Goal: Task Accomplishment & Management: Complete application form

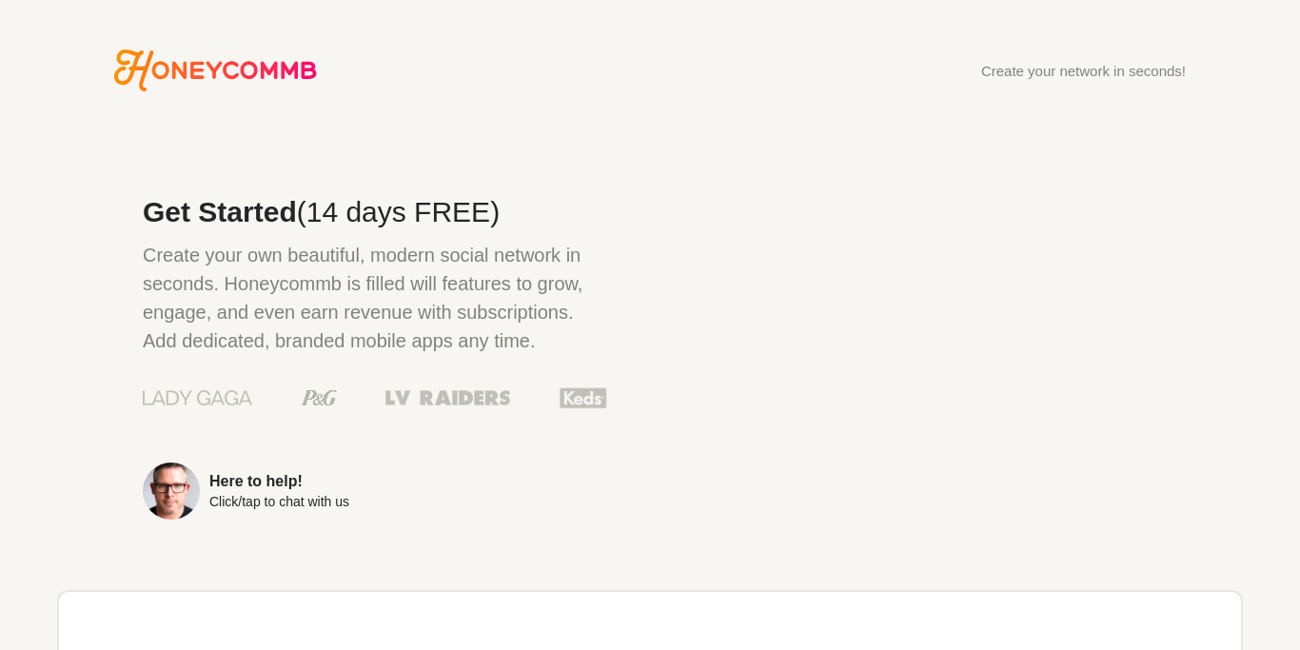
scroll to position [544, 0]
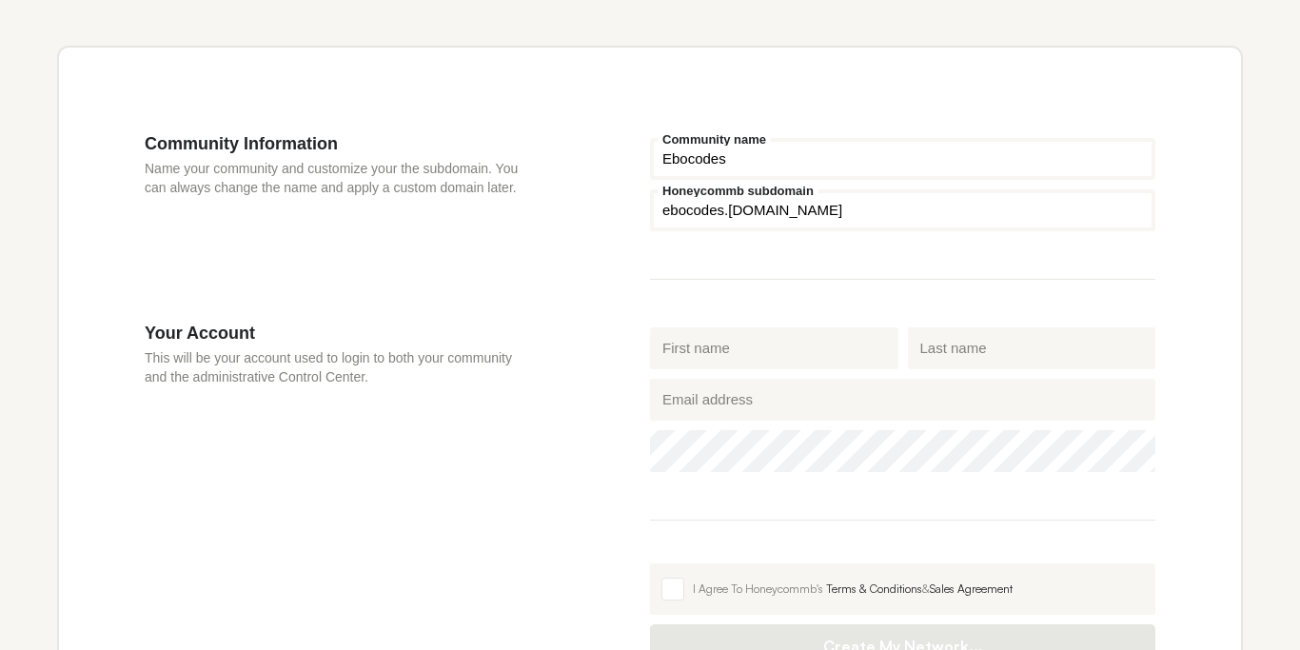
type input "Ebocodes"
click at [780, 266] on fieldset "Ebocodes Community name eb Honeycommb subdomain ebocodes .[DOMAIN_NAME]" at bounding box center [902, 206] width 505 height 147
click at [712, 209] on input "eb" at bounding box center [902, 210] width 505 height 42
click at [771, 354] on input "First name" at bounding box center [774, 348] width 248 height 42
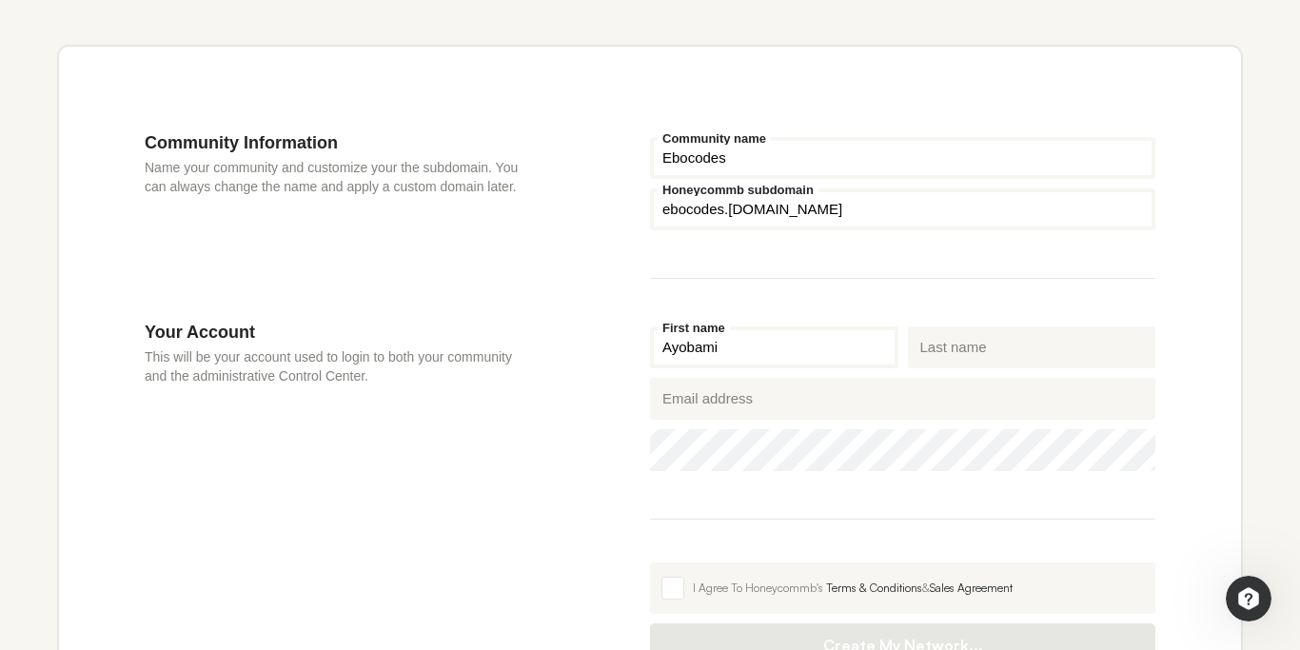
type input "Ayobami"
click at [940, 338] on input "Last name" at bounding box center [1032, 347] width 248 height 42
type input "Ebofin"
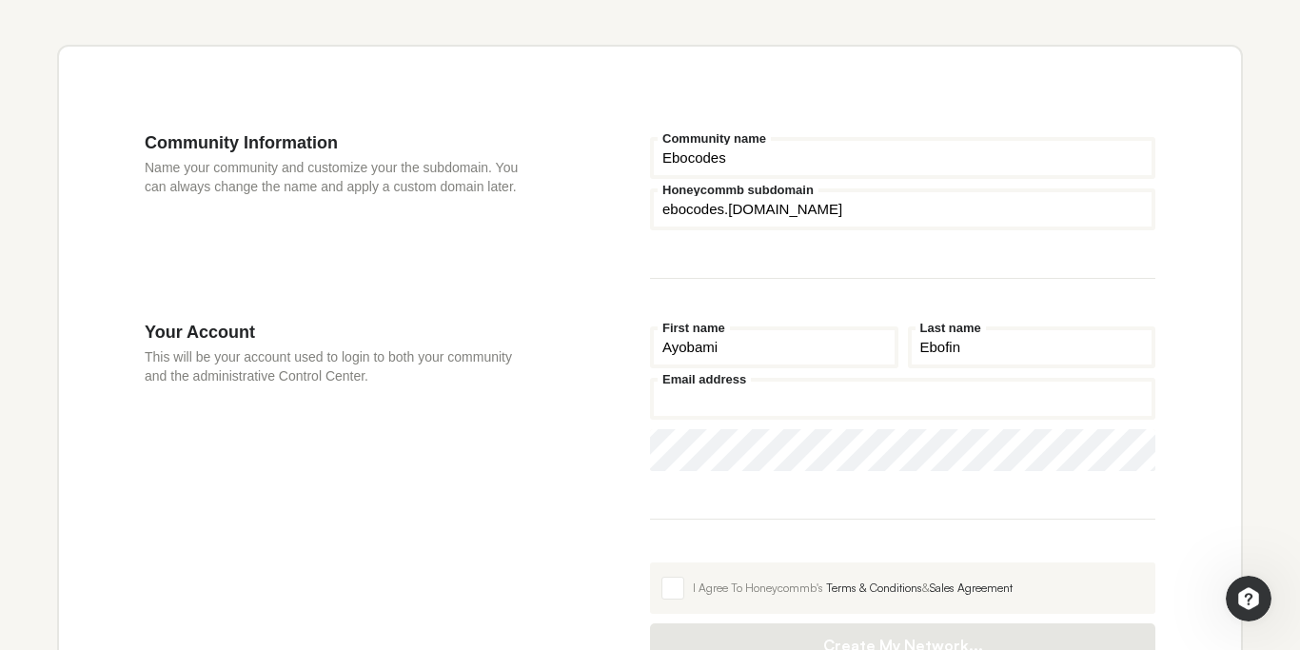
click at [860, 395] on input "Email address" at bounding box center [902, 399] width 505 height 42
type input "f"
type input "[EMAIL_ADDRESS][DOMAIN_NAME]"
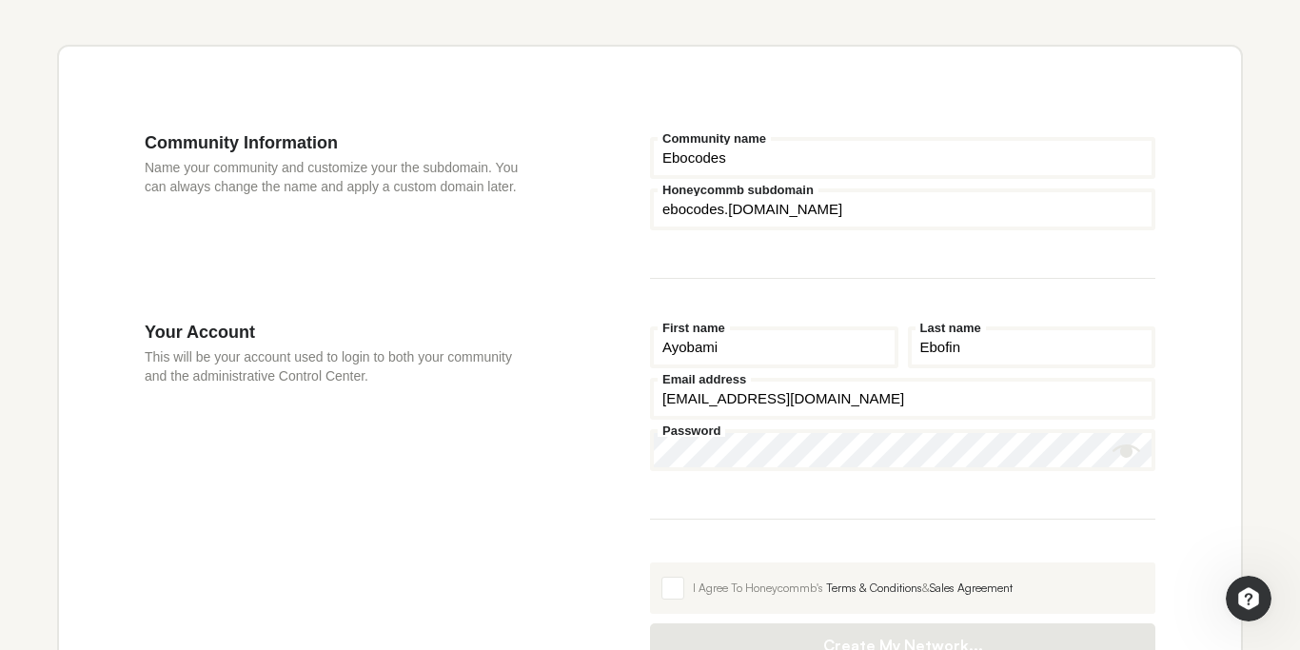
click at [1125, 453] on icon "Show password" at bounding box center [1127, 450] width 29 height 13
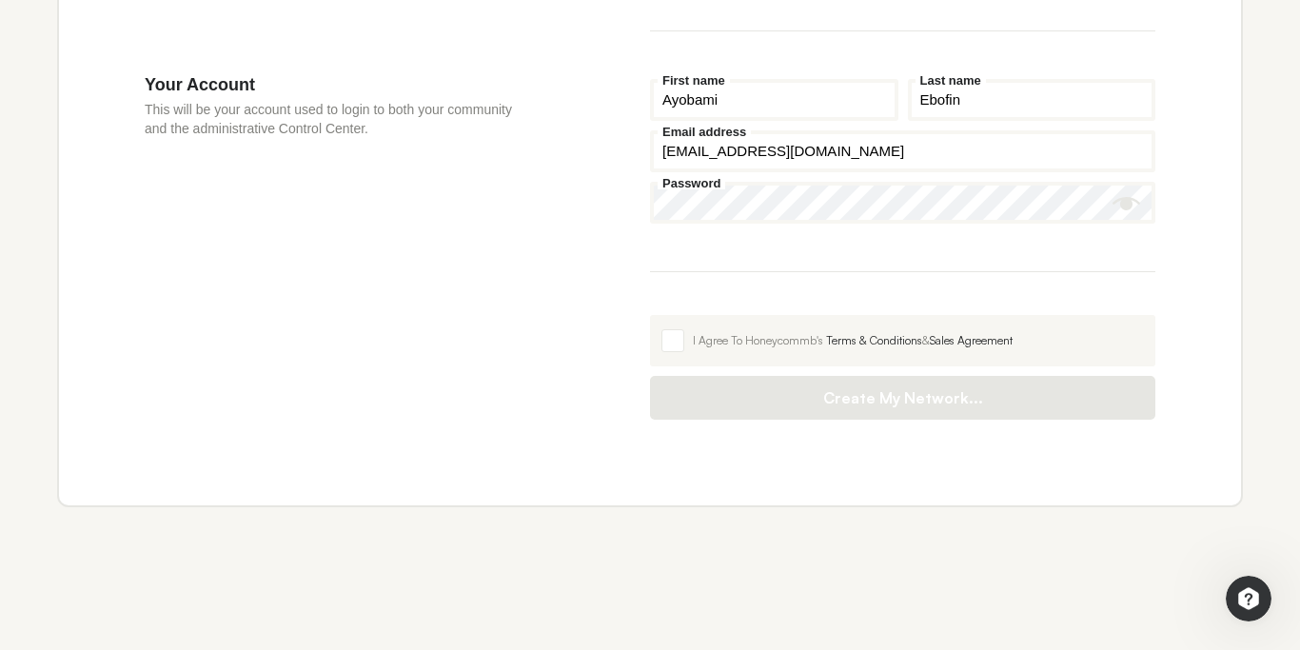
click at [875, 246] on fieldset "[PERSON_NAME] First name Ebofin Last name [EMAIL_ADDRESS][DOMAIN_NAME] Email ad…" at bounding box center [902, 173] width 505 height 198
click at [678, 334] on span at bounding box center [673, 340] width 23 height 23
click at [650, 315] on input "I Agree To Honeycommb's Terms & Conditions & Sales Agreement" at bounding box center [650, 315] width 0 height 0
checkbox input "true"
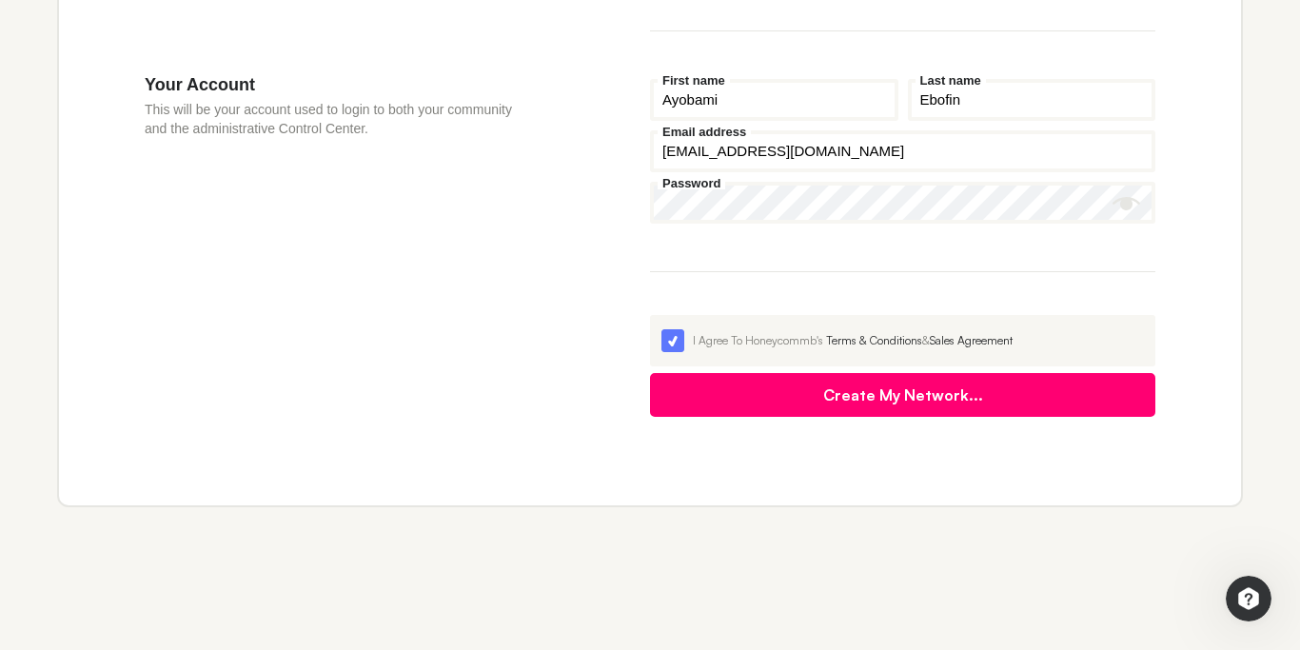
click at [877, 385] on button "Create My Network..." at bounding box center [902, 395] width 505 height 44
